Goal: Task Accomplishment & Management: Check status

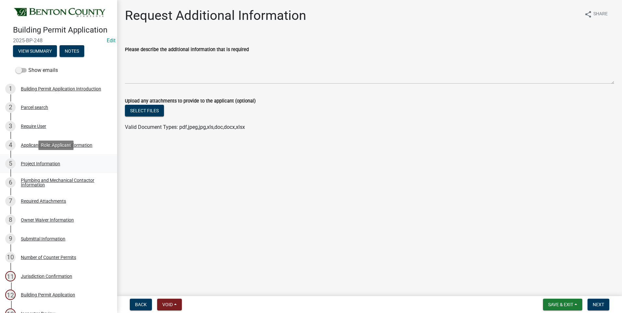
click at [47, 161] on div "Project Information" at bounding box center [40, 163] width 39 height 5
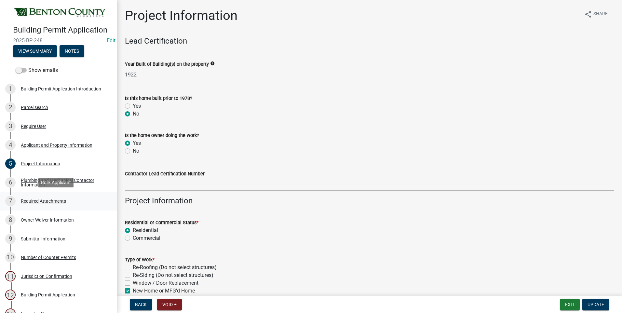
click at [53, 200] on div "Required Attachments" at bounding box center [43, 201] width 45 height 5
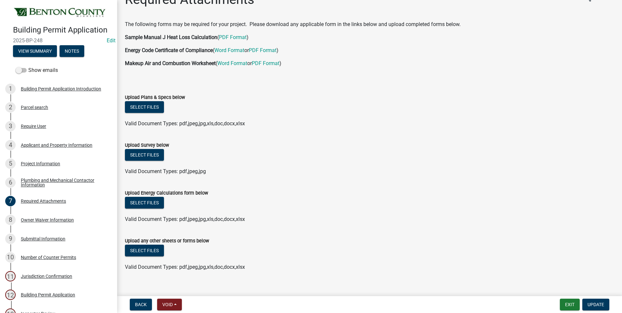
scroll to position [25, 0]
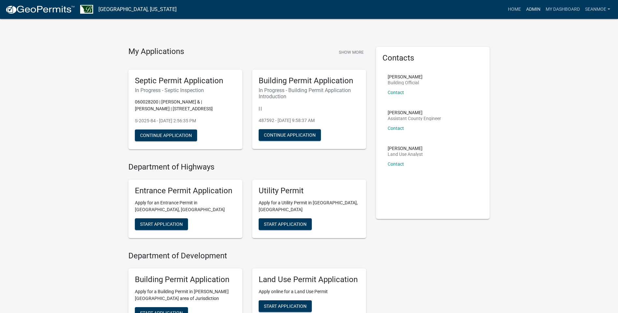
click at [529, 7] on link "Admin" at bounding box center [533, 9] width 20 height 12
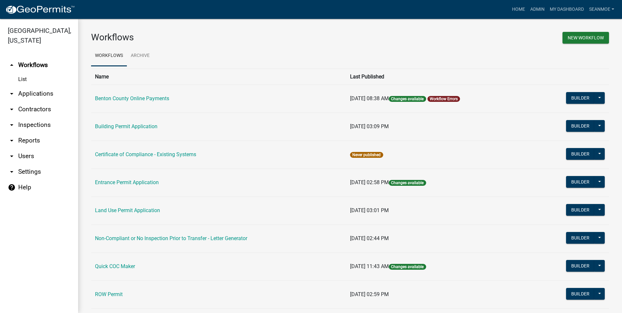
click at [35, 92] on link "arrow_drop_down Applications" at bounding box center [39, 94] width 78 height 16
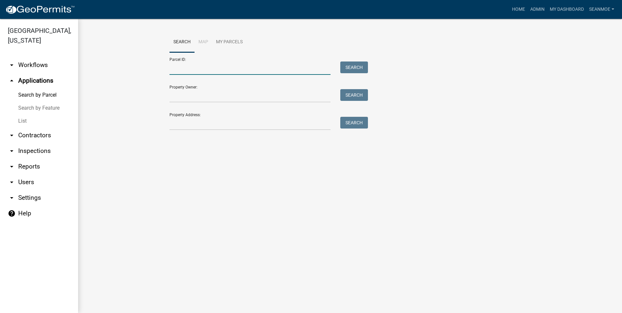
click at [214, 68] on input "Parcel ID:" at bounding box center [250, 68] width 161 height 13
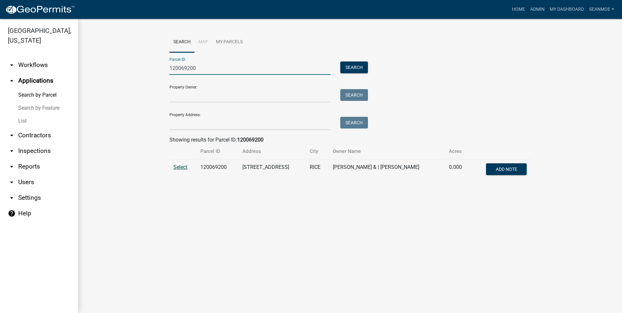
type input "120069200"
click at [178, 166] on span "Select" at bounding box center [181, 167] width 14 height 6
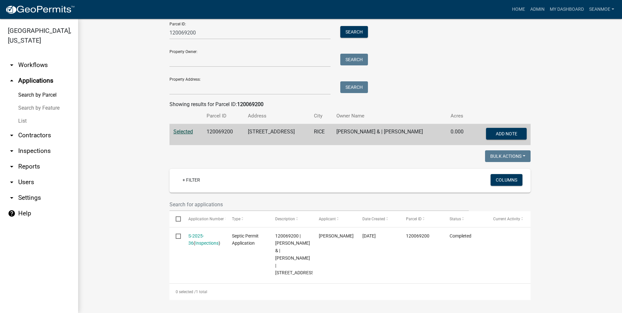
scroll to position [50, 0]
